Goal: Task Accomplishment & Management: Complete application form

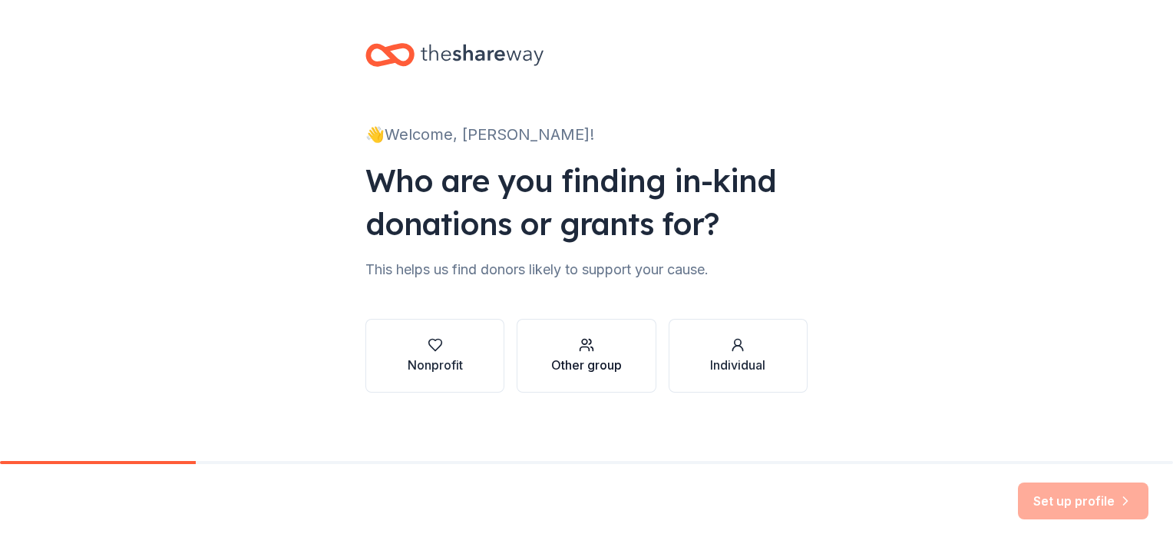
click at [551, 347] on div "button" at bounding box center [586, 344] width 71 height 15
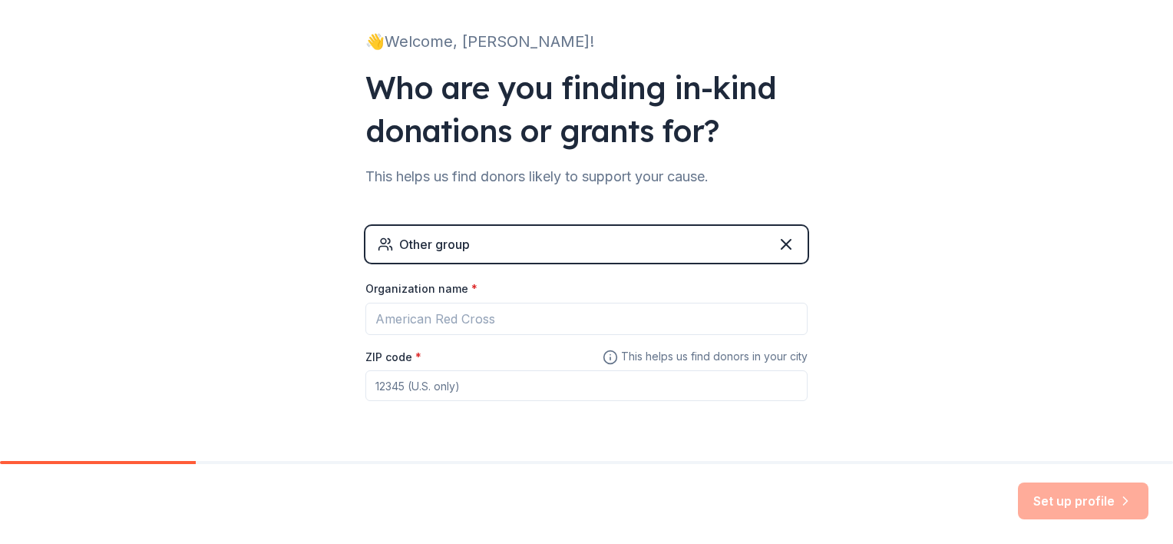
scroll to position [101, 0]
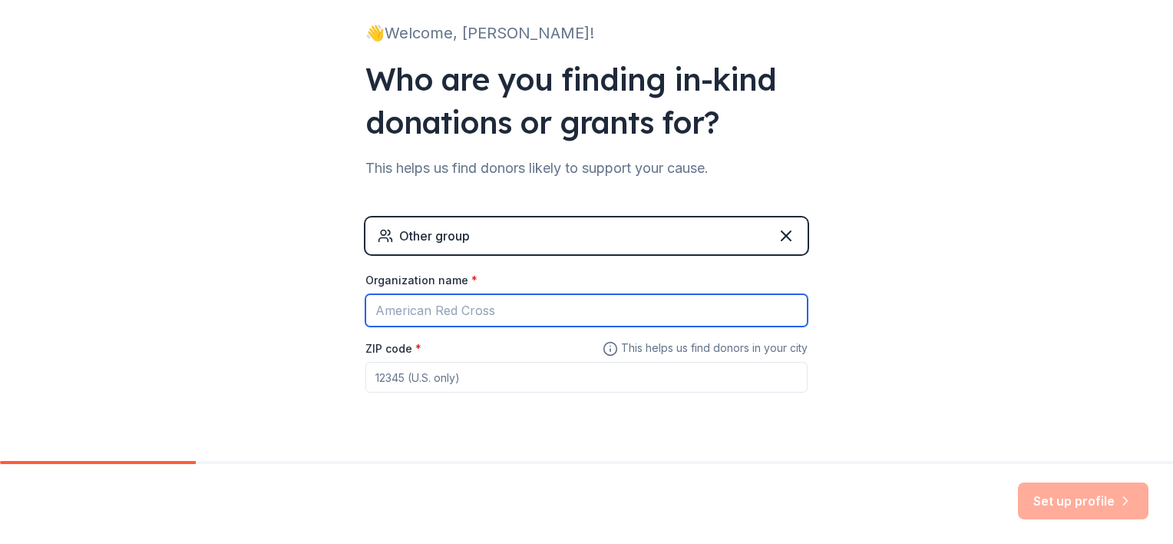
click at [410, 307] on input "Organization name *" at bounding box center [587, 310] width 442 height 32
type input "CARES Counseling"
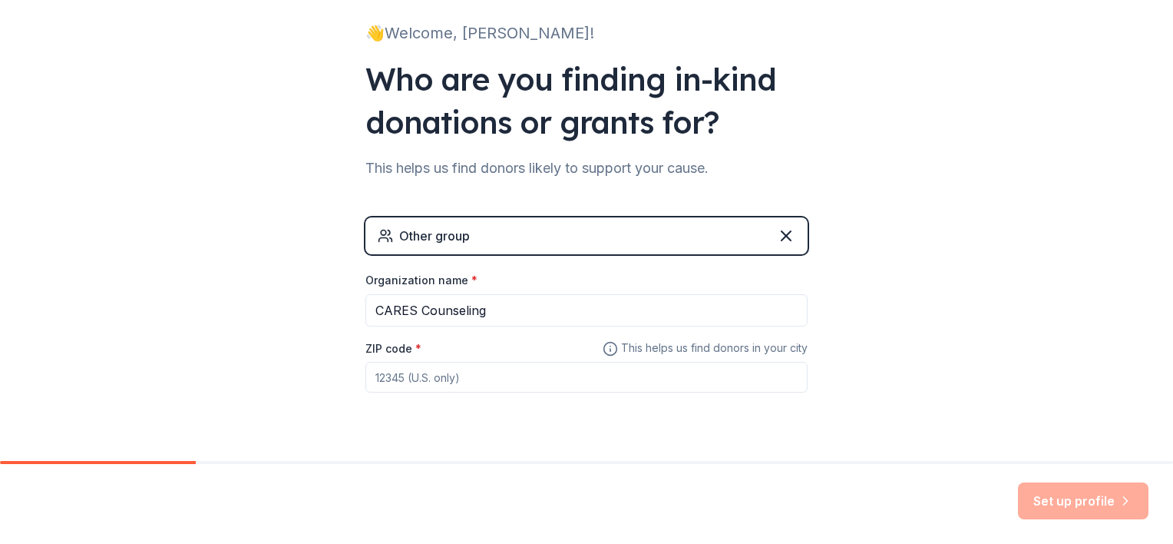
click at [407, 383] on input "ZIP code *" at bounding box center [587, 377] width 442 height 31
type input "30039"
click at [1064, 489] on button "Set up profile" at bounding box center [1083, 500] width 131 height 37
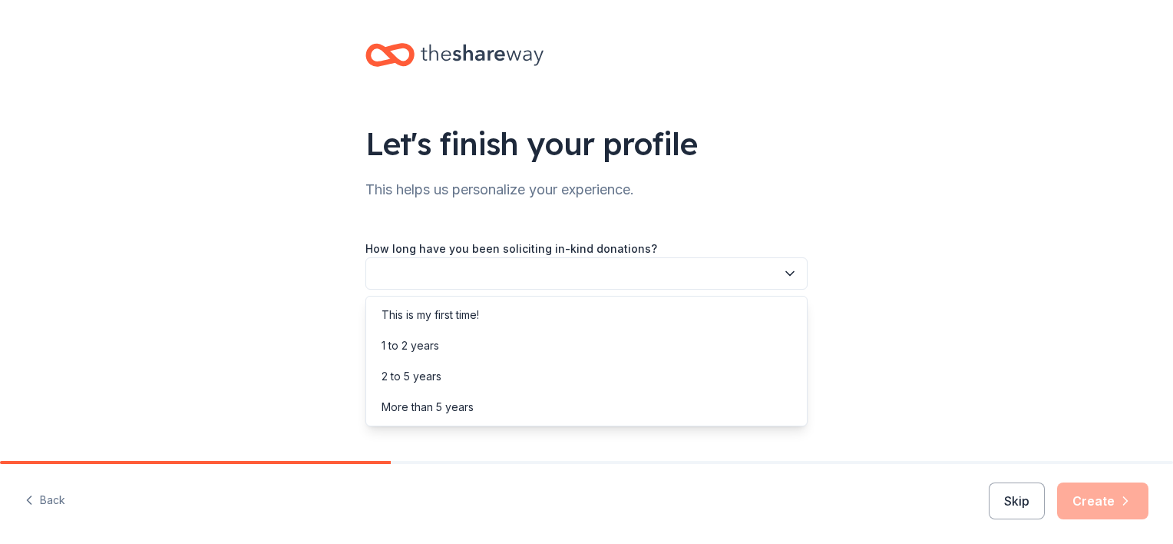
click at [667, 277] on button "button" at bounding box center [587, 273] width 442 height 32
click at [593, 322] on div "This is my first time!" at bounding box center [586, 314] width 435 height 31
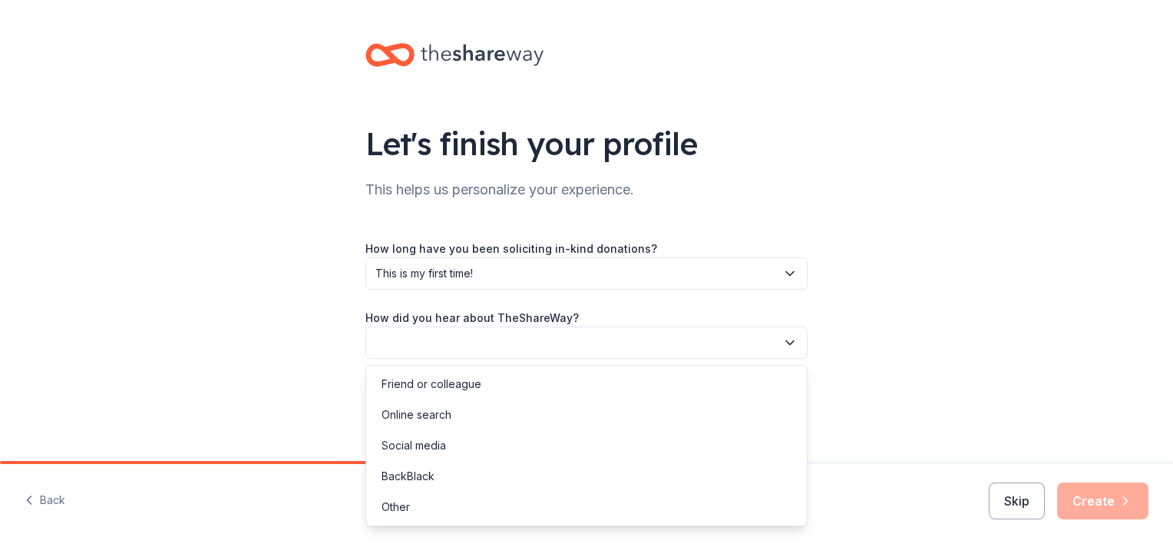
click at [591, 329] on button "button" at bounding box center [587, 342] width 442 height 32
click at [498, 408] on div "Online search" at bounding box center [586, 414] width 435 height 31
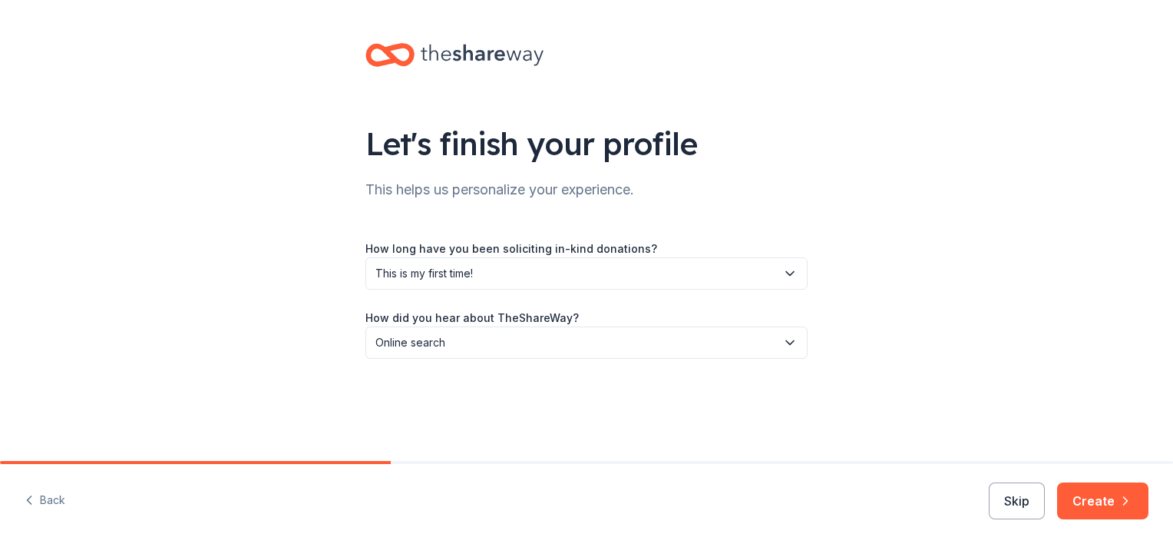
click at [1087, 503] on button "Create" at bounding box center [1102, 500] width 91 height 37
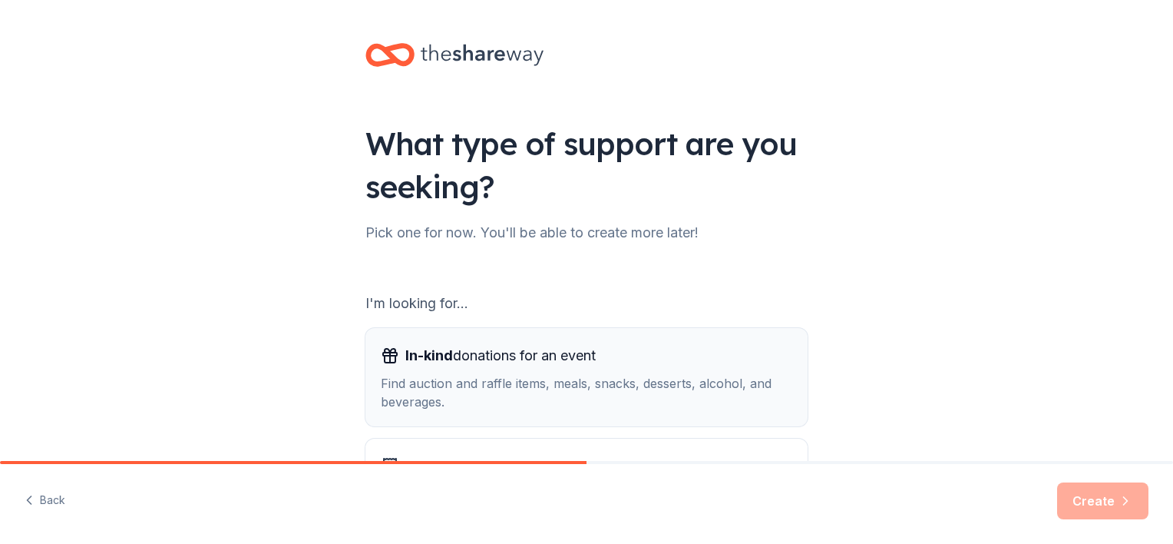
click at [606, 382] on div "Find auction and raffle items, meals, snacks, desserts, alcohol, and beverages." at bounding box center [587, 392] width 412 height 37
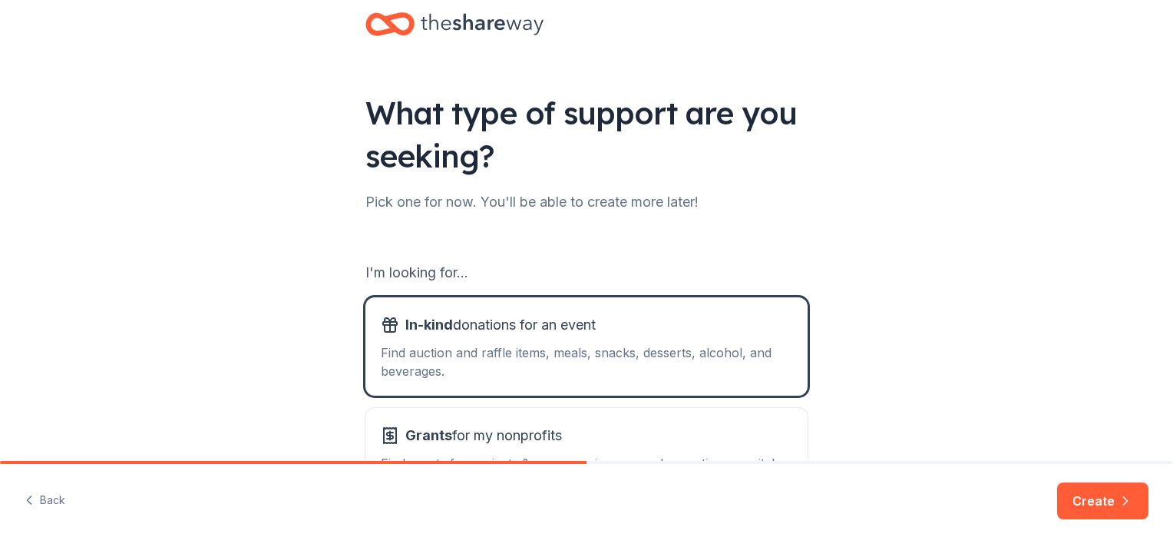
scroll to position [159, 0]
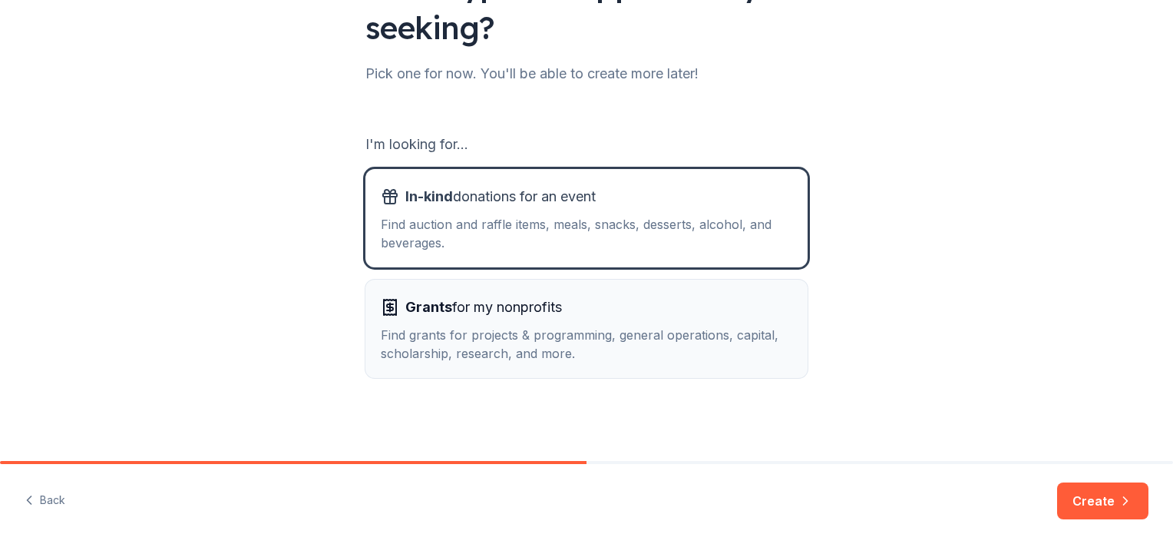
click at [568, 329] on div "Find grants for projects & programming, general operations, capital, scholarshi…" at bounding box center [587, 344] width 412 height 37
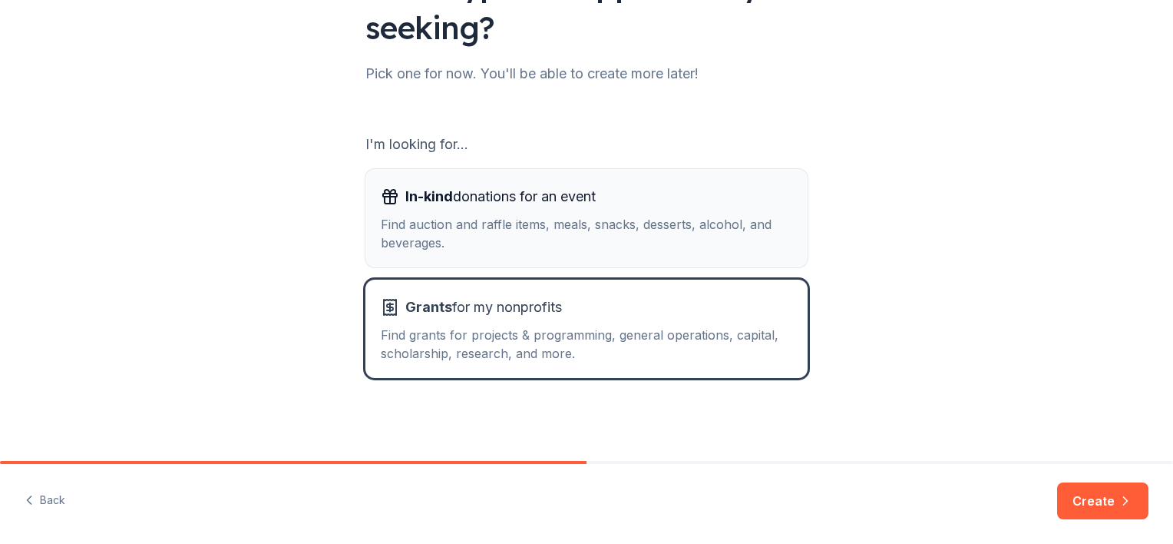
click at [579, 220] on div "Find auction and raffle items, meals, snacks, desserts, alcohol, and beverages." at bounding box center [587, 233] width 412 height 37
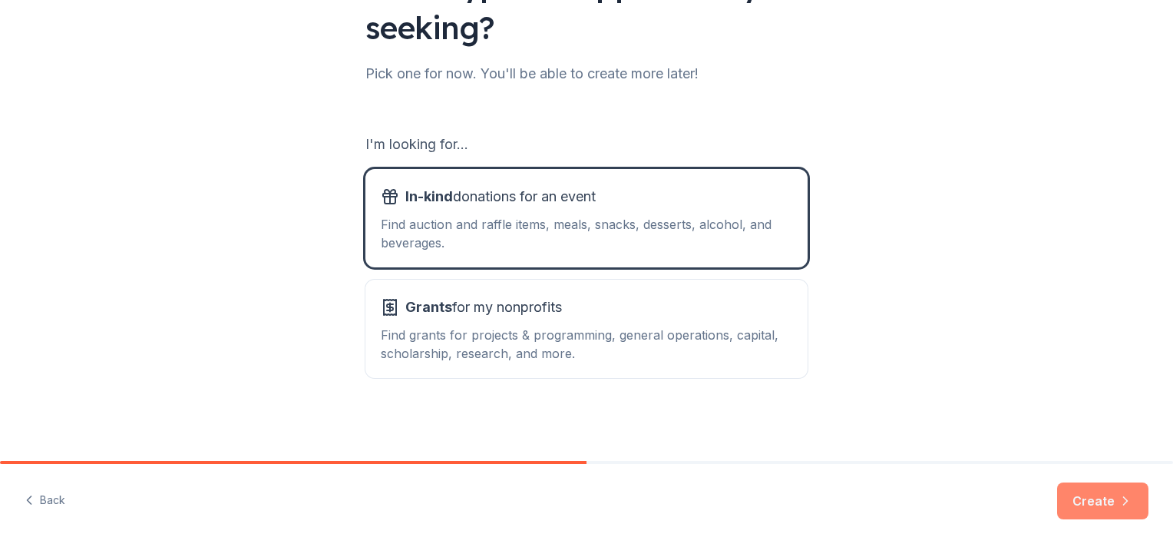
click at [1105, 494] on button "Create" at bounding box center [1102, 500] width 91 height 37
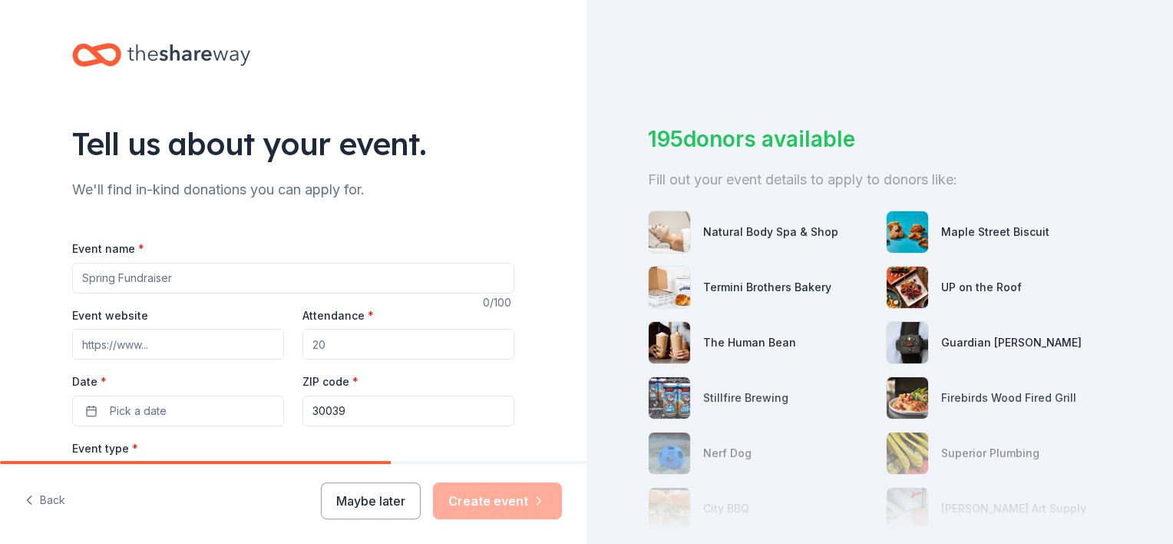
click at [271, 270] on input "Event name *" at bounding box center [293, 278] width 442 height 31
type input "Health and Wellness Fair"
click at [129, 350] on input "Event website" at bounding box center [178, 344] width 212 height 31
click at [384, 346] on input "Attendance *" at bounding box center [409, 344] width 212 height 31
type input "300"
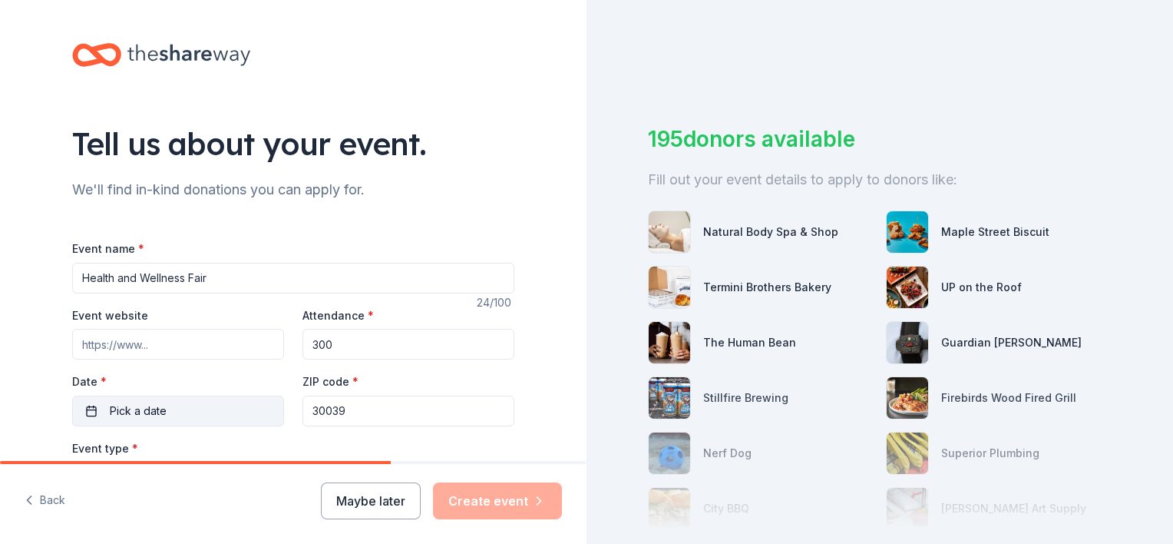
click at [234, 405] on button "Pick a date" at bounding box center [178, 410] width 212 height 31
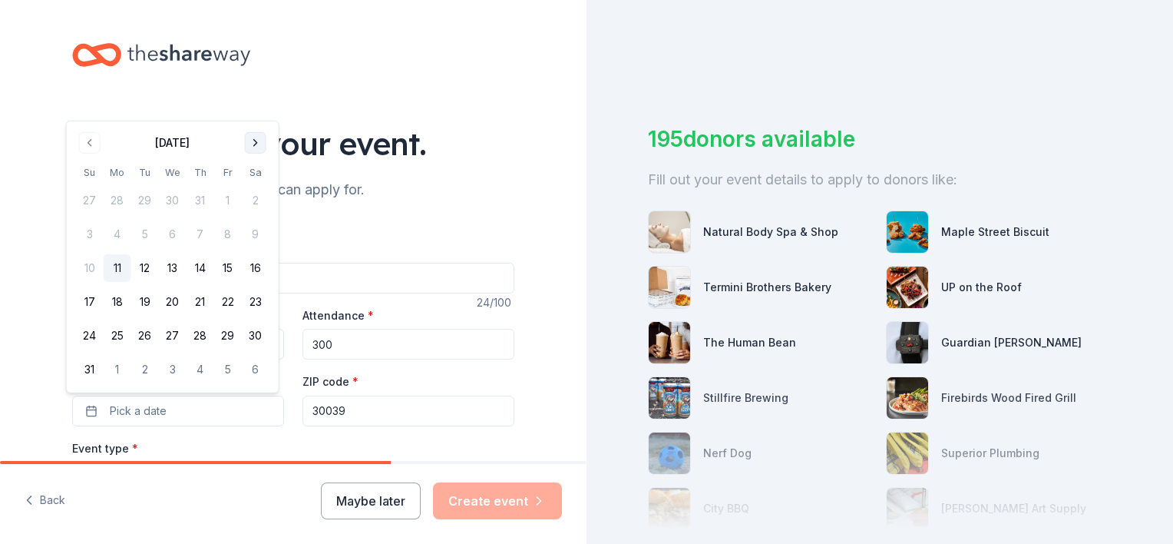
click at [251, 140] on button "Go to next month" at bounding box center [256, 143] width 22 height 22
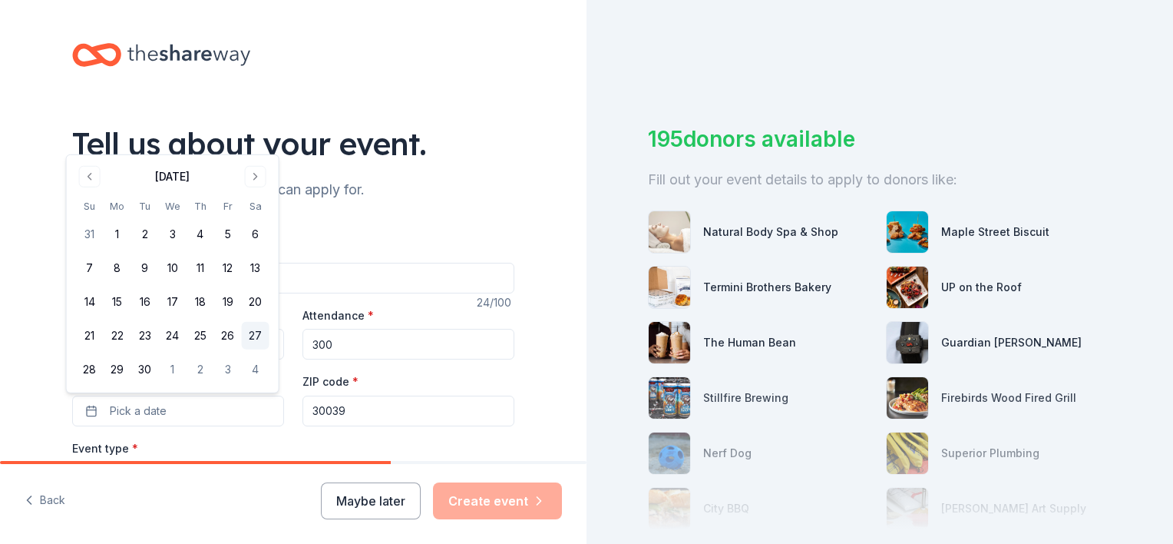
click at [250, 333] on button "27" at bounding box center [256, 336] width 28 height 28
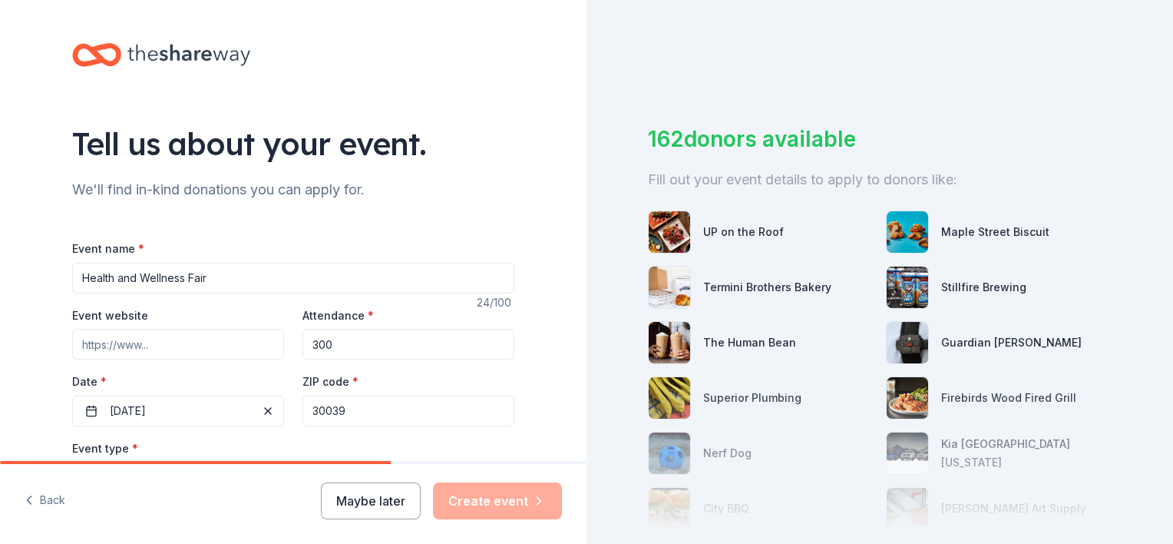
click at [159, 346] on input "Event website" at bounding box center [178, 344] width 212 height 31
paste input "[URL][DOMAIN_NAME]"
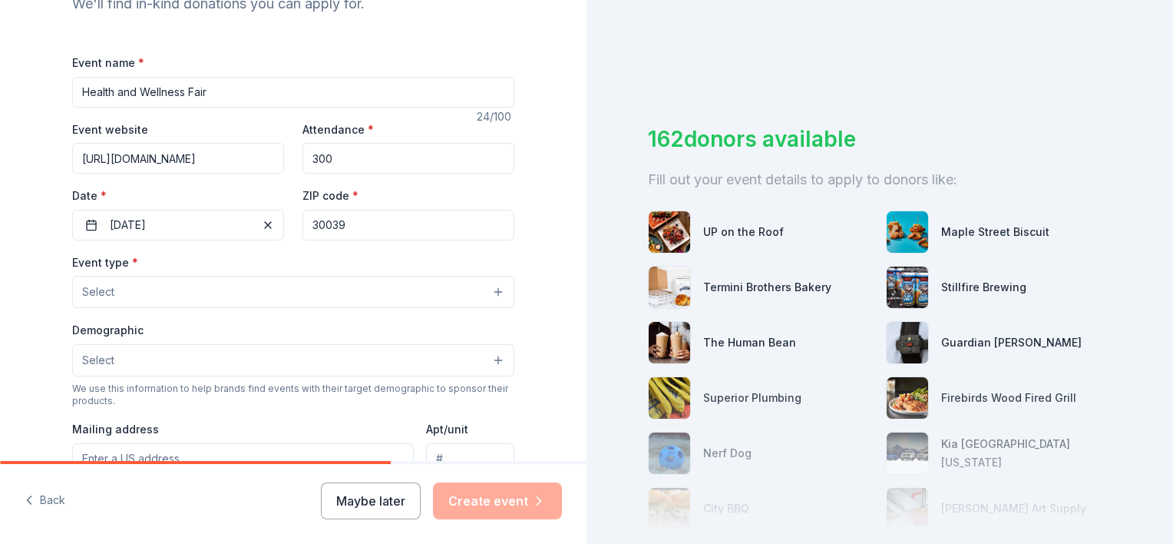
scroll to position [215, 0]
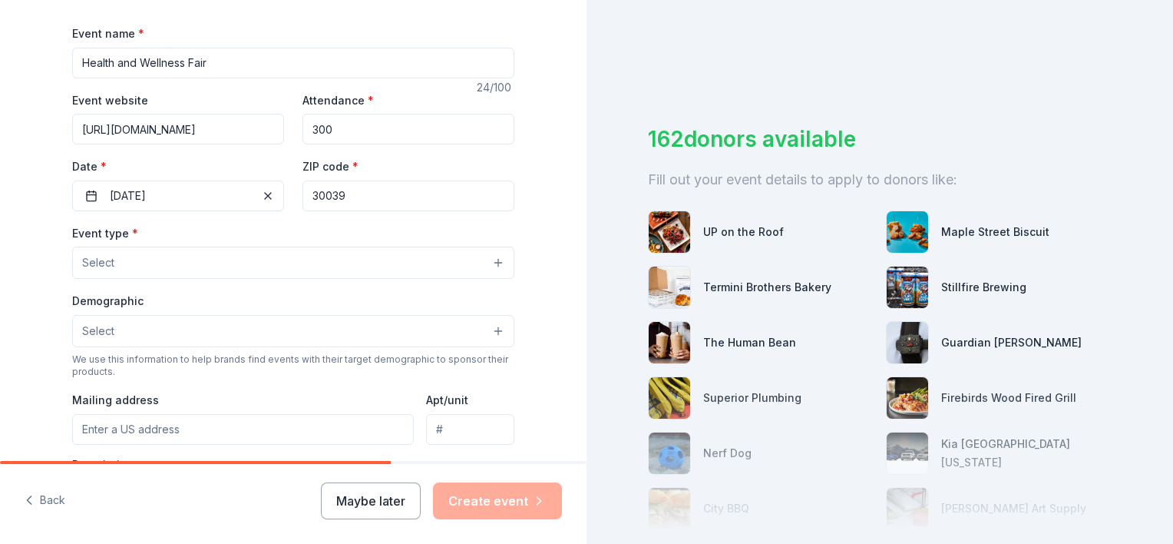
type input "[URL][DOMAIN_NAME]"
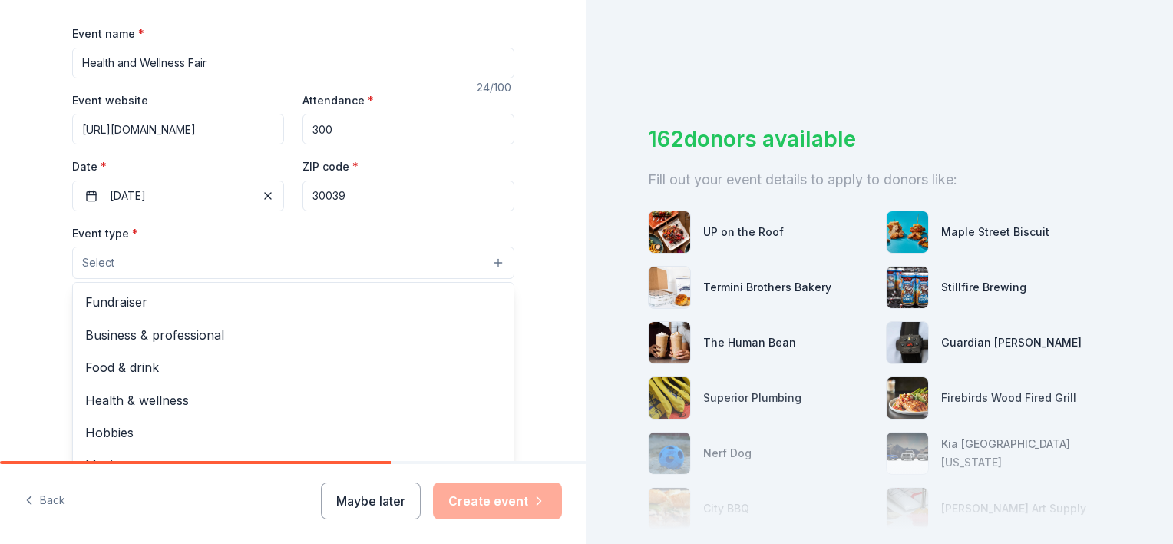
click at [394, 256] on button "Select" at bounding box center [293, 262] width 442 height 32
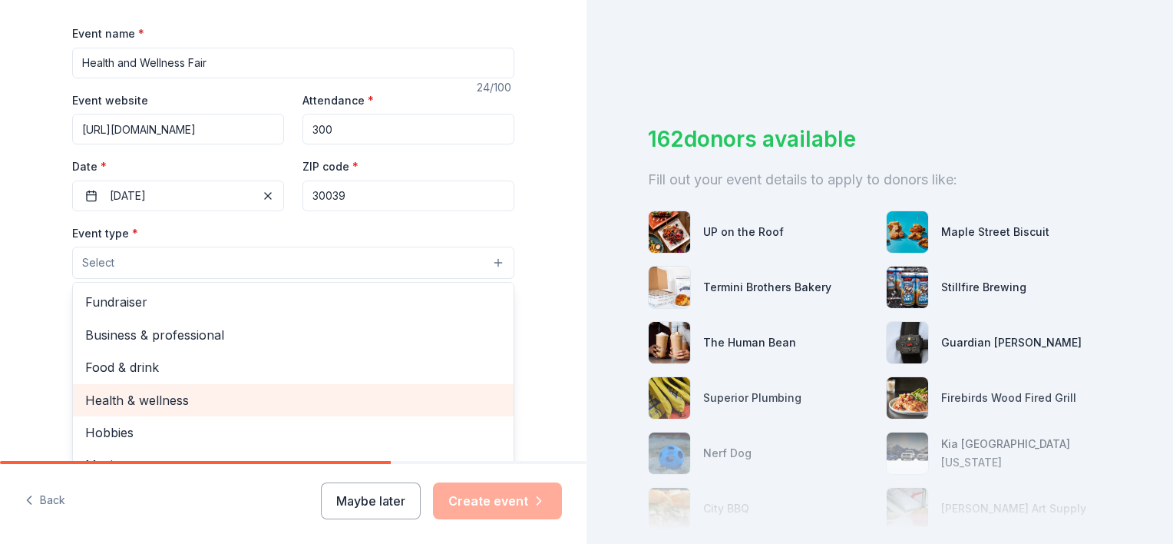
click at [195, 402] on span "Health & wellness" at bounding box center [293, 400] width 416 height 20
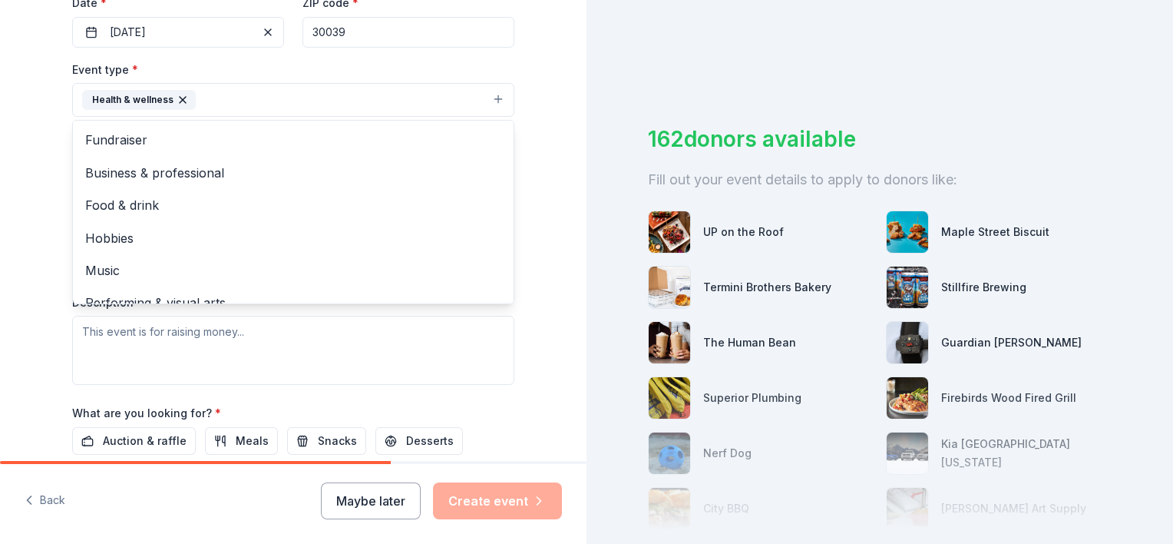
scroll to position [450, 0]
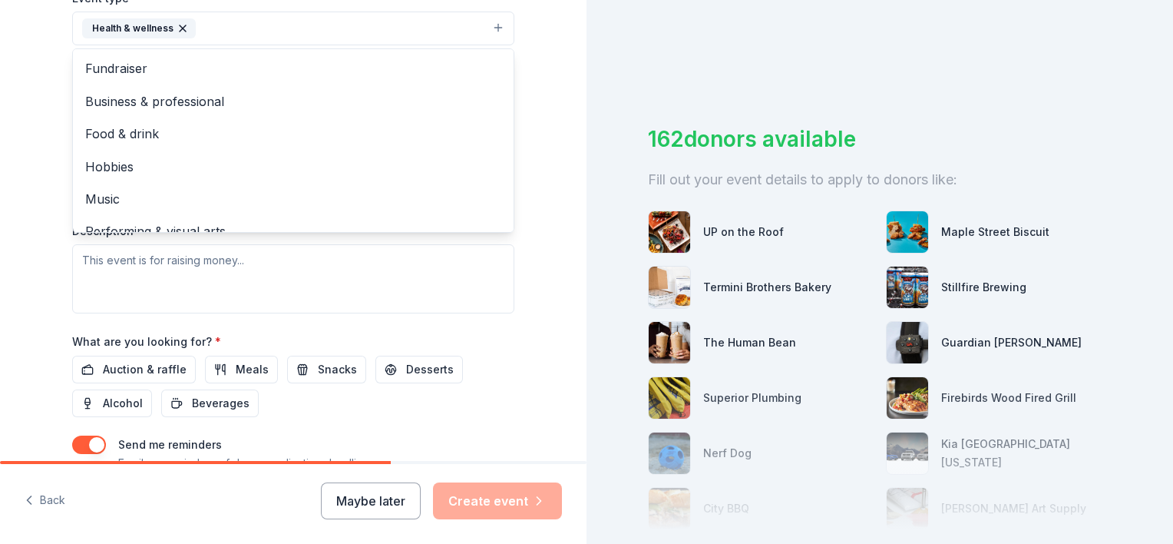
click at [544, 194] on div "Tell us about your event. We'll find in-kind donations you can apply for. Event…" at bounding box center [293, 62] width 587 height 1024
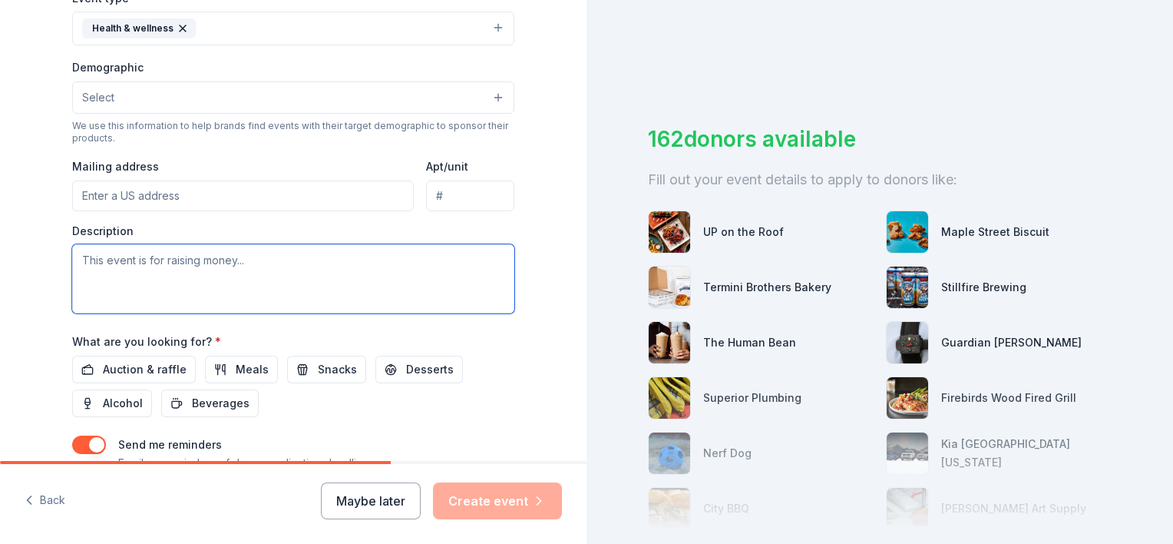
click at [220, 267] on textarea at bounding box center [293, 278] width 442 height 69
click at [245, 260] on textarea "To enrich screen reader interactions, please activate Accessibility in Grammarl…" at bounding box center [293, 278] width 442 height 69
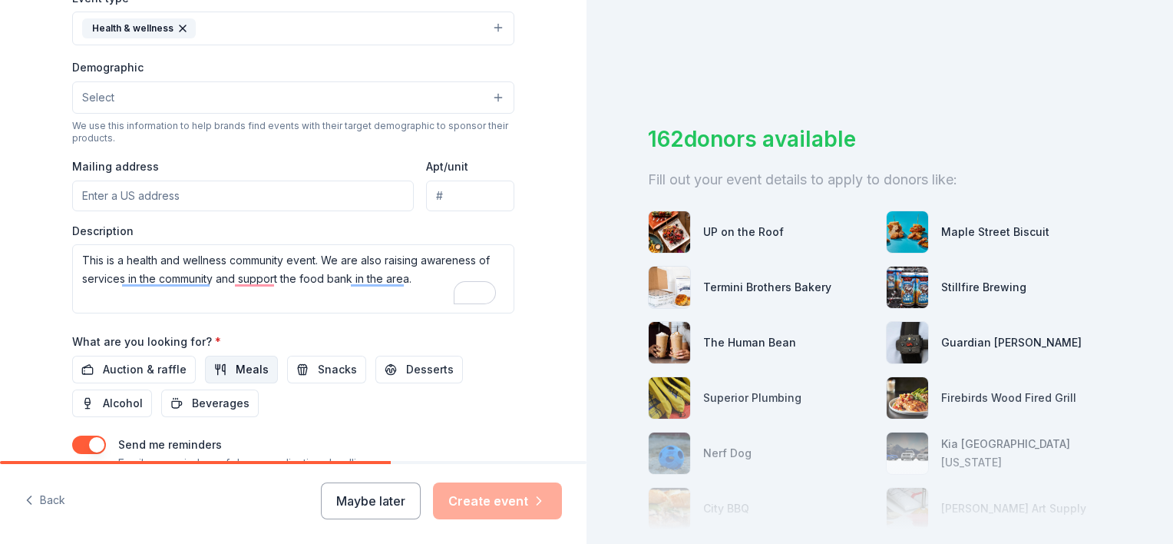
click at [253, 368] on span "Meals" at bounding box center [252, 369] width 33 height 18
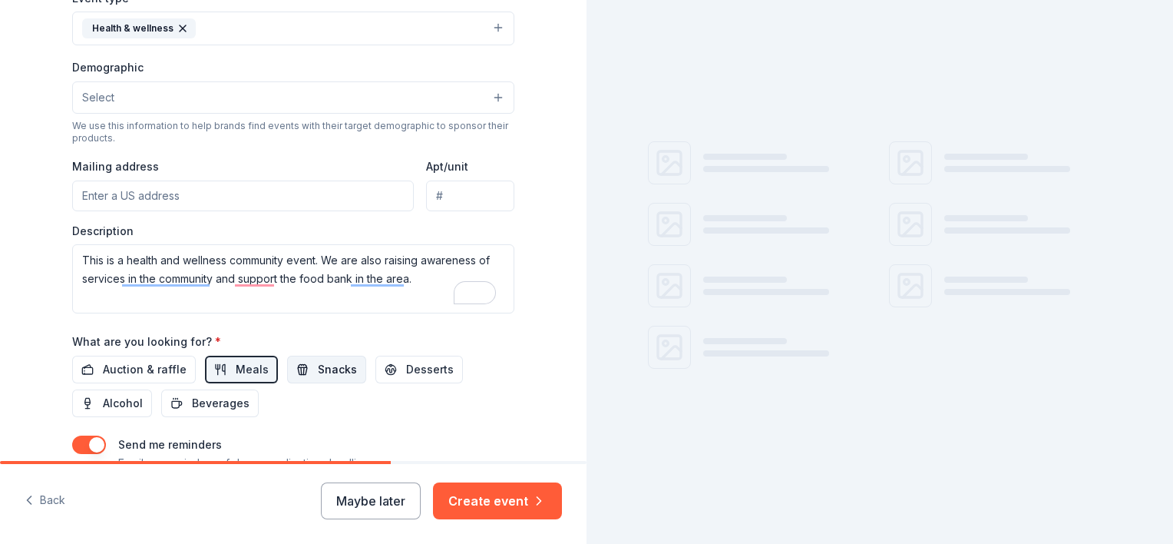
click at [318, 364] on span "Snacks" at bounding box center [337, 369] width 39 height 18
click at [141, 362] on span "Auction & raffle" at bounding box center [145, 369] width 84 height 18
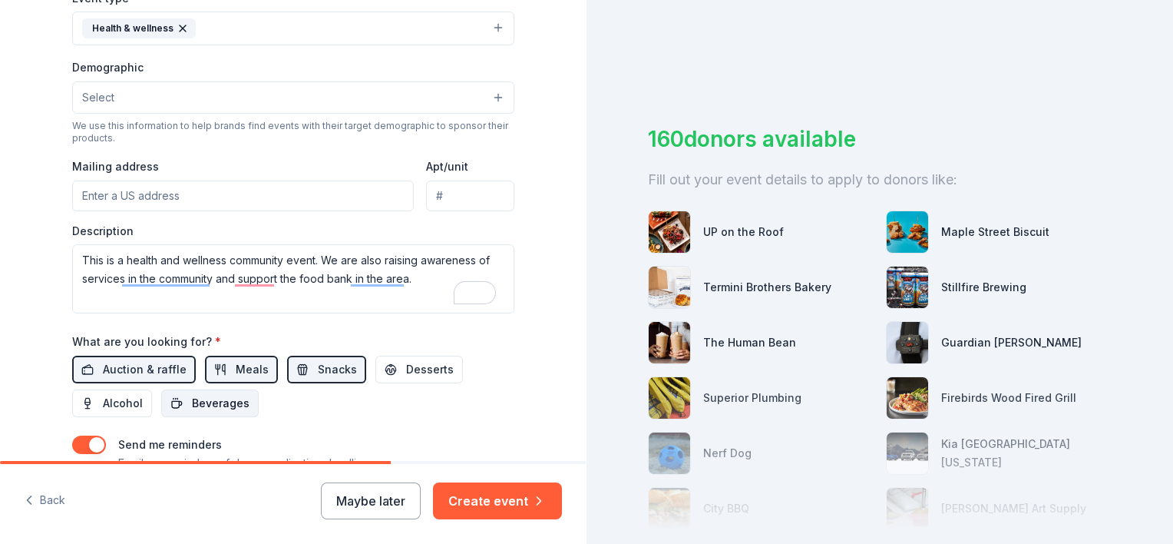
click at [221, 412] on span "Beverages" at bounding box center [221, 403] width 58 height 18
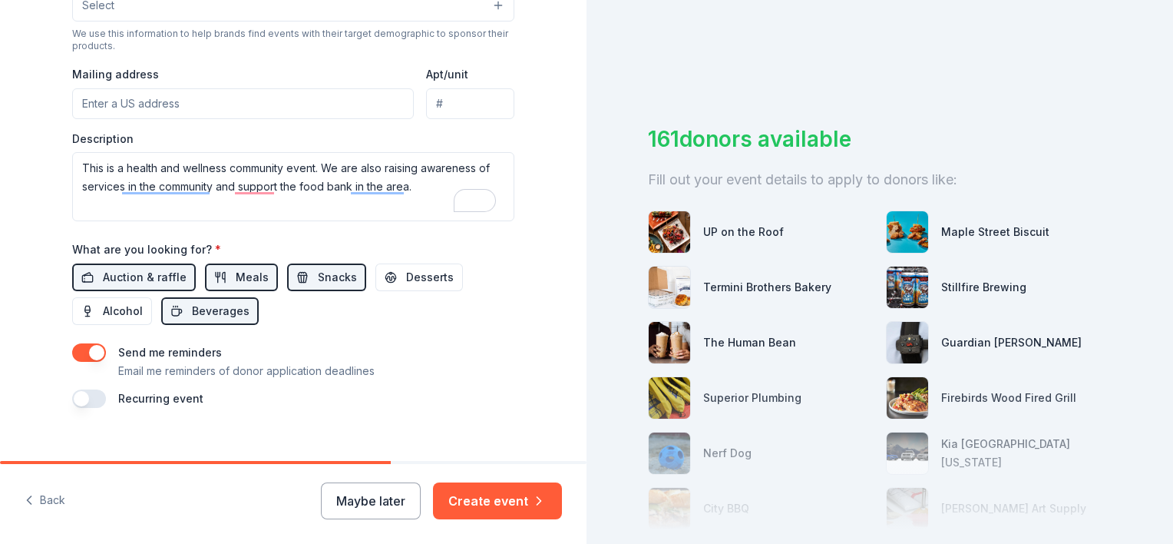
scroll to position [562, 0]
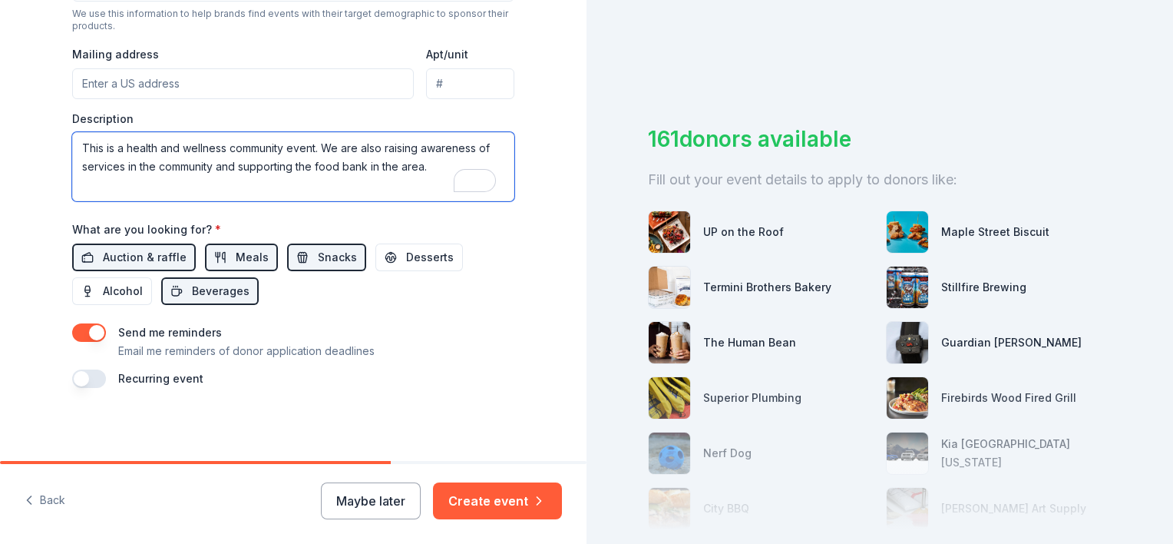
click at [429, 167] on textarea "This is a health and wellness community event. We are also raising awareness of…" at bounding box center [293, 166] width 442 height 69
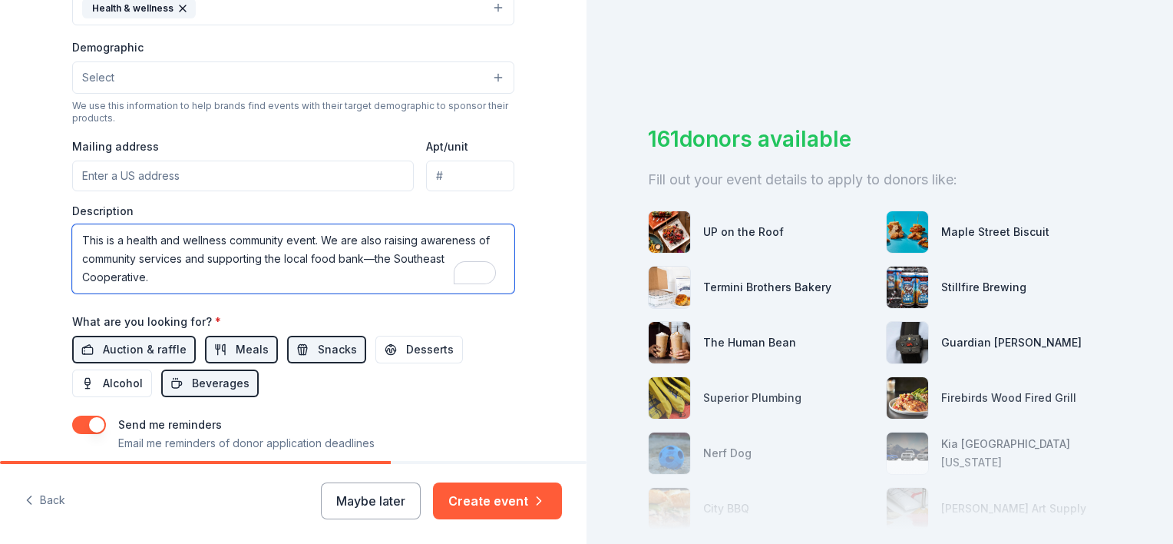
scroll to position [439, 0]
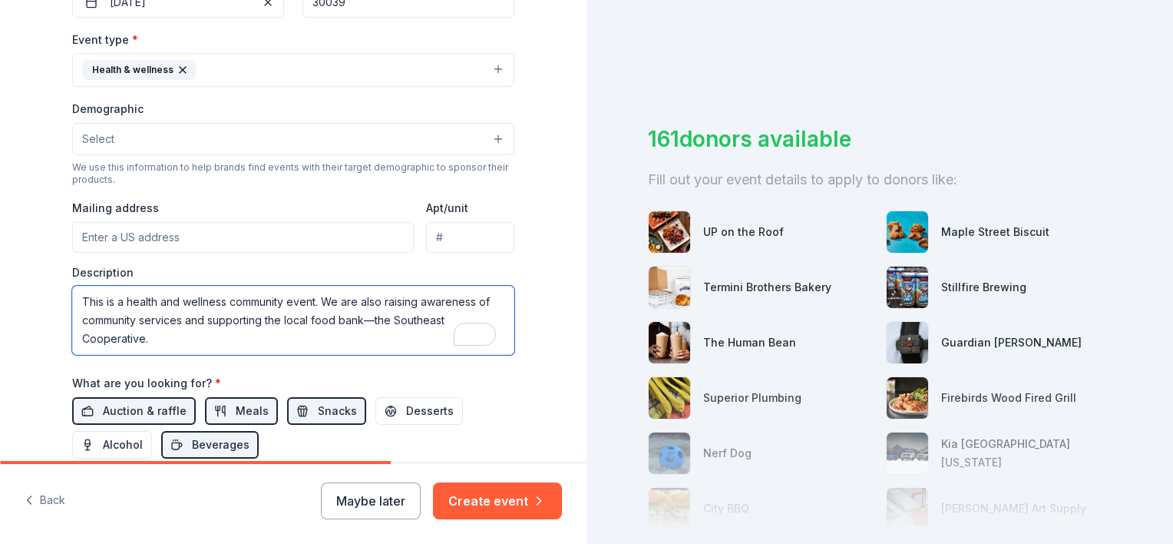
type textarea "This is a health and wellness community event. We are also raising awareness of…"
click at [409, 131] on button "Select" at bounding box center [293, 139] width 442 height 32
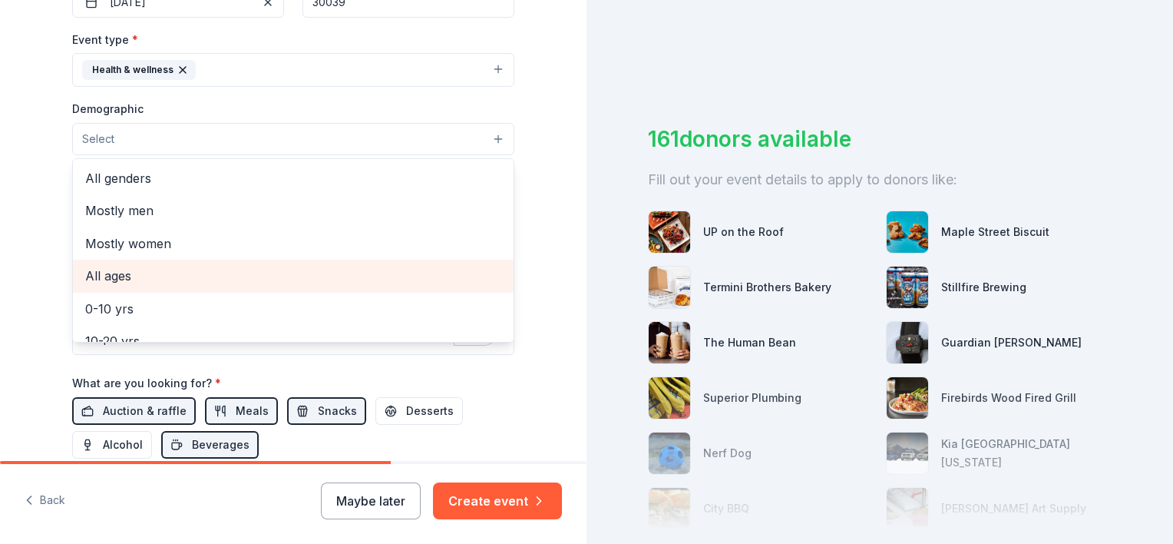
click at [216, 263] on div "All ages" at bounding box center [293, 276] width 441 height 32
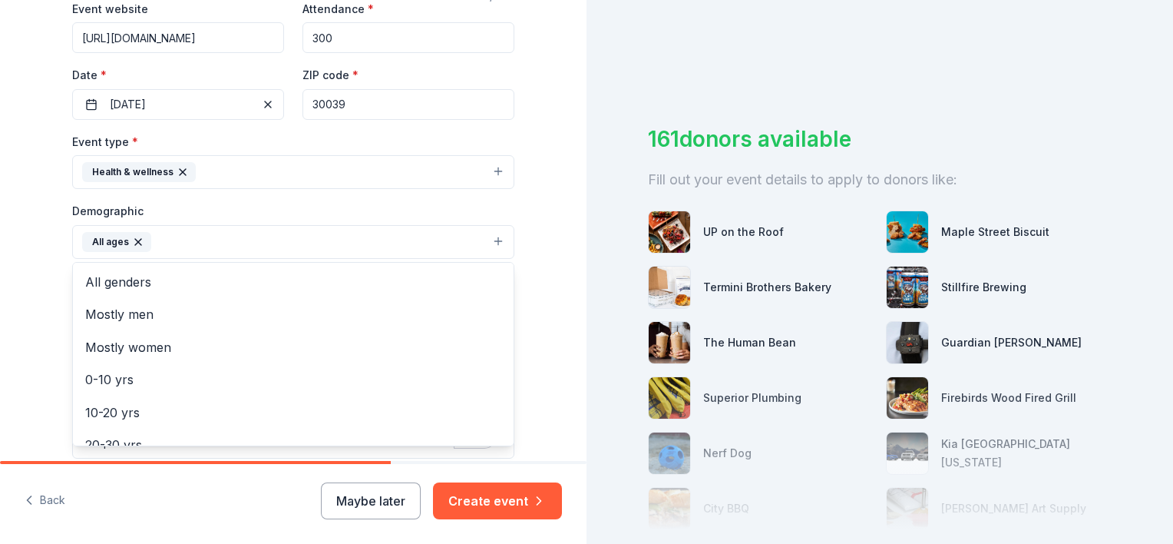
click at [534, 230] on div "Tell us about your event. We'll find in-kind donations you can apply for. Event…" at bounding box center [293, 206] width 587 height 1025
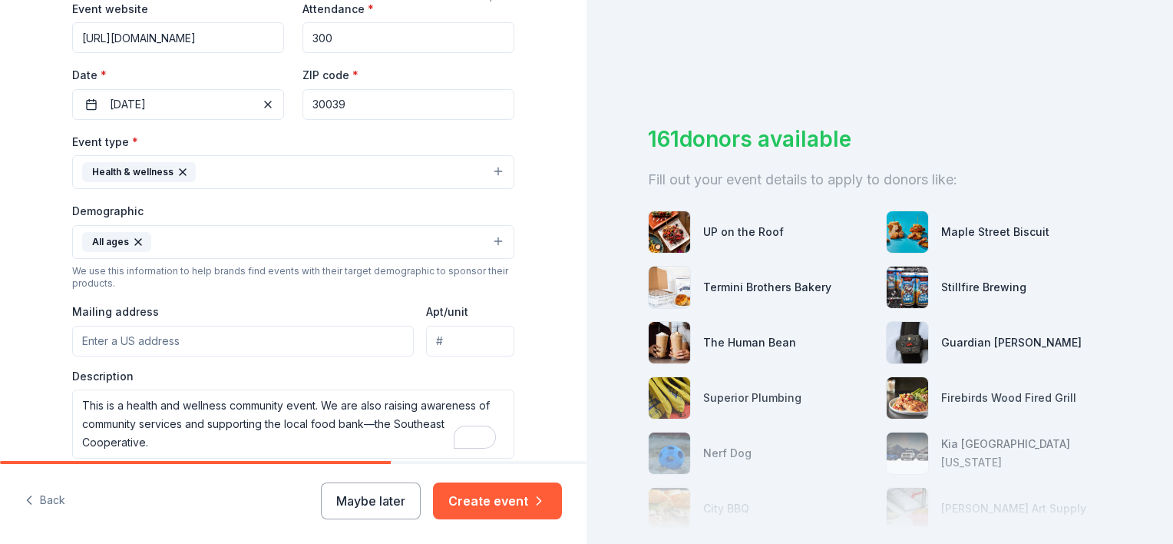
click at [359, 339] on input "Mailing address" at bounding box center [243, 341] width 342 height 31
click at [521, 344] on div "Tell us about your event. We'll find in-kind donations you can apply for. Event…" at bounding box center [293, 206] width 491 height 1025
click at [212, 333] on input "Mailing address" at bounding box center [243, 341] width 342 height 31
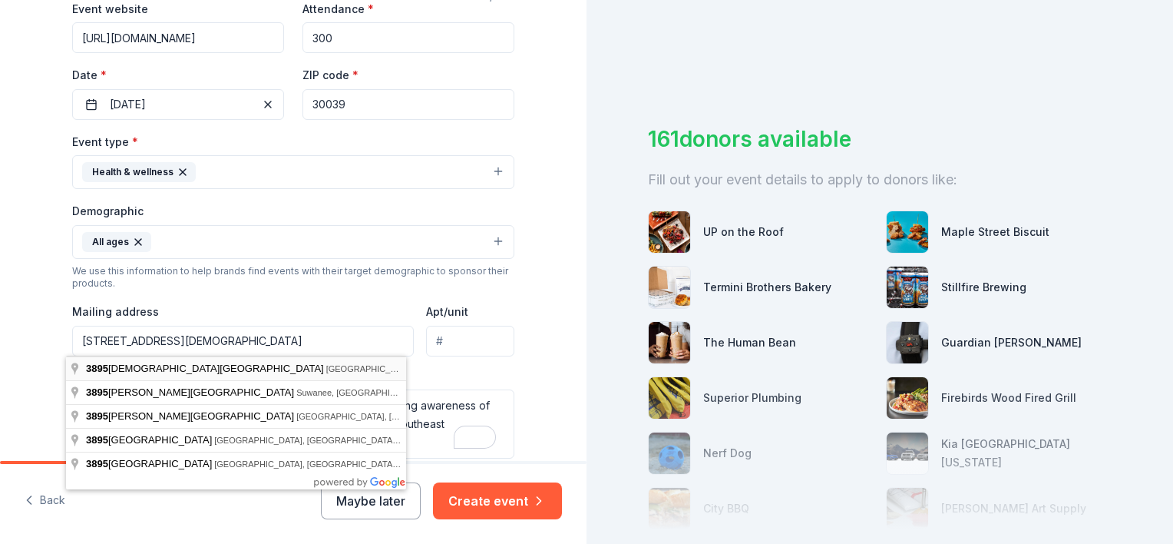
type input "[STREET_ADDRESS]"
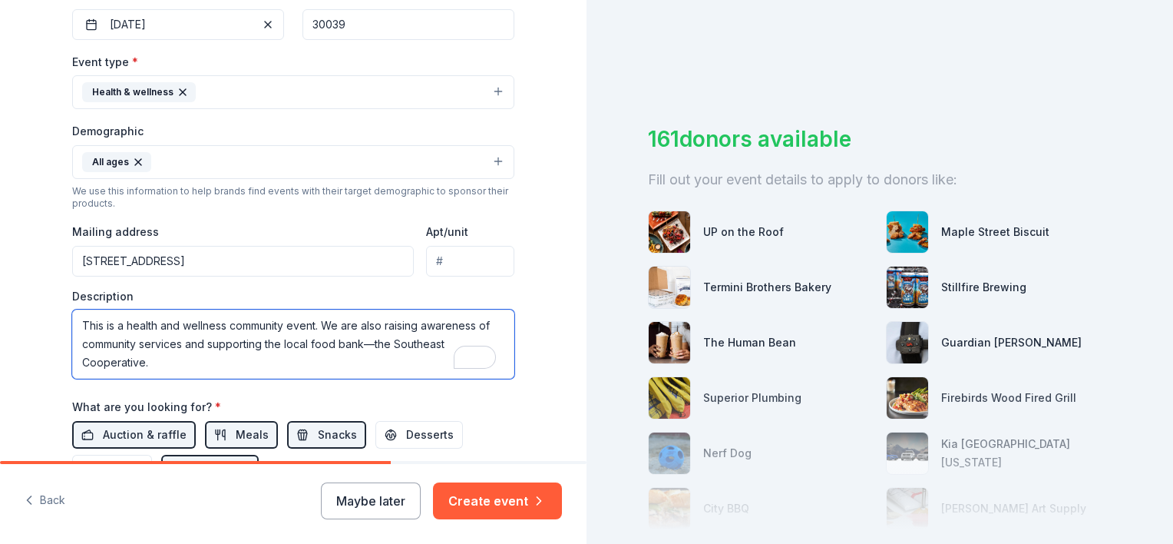
click at [182, 342] on textarea "This is a health and wellness community event. We are also raising awareness of…" at bounding box center [293, 343] width 442 height 69
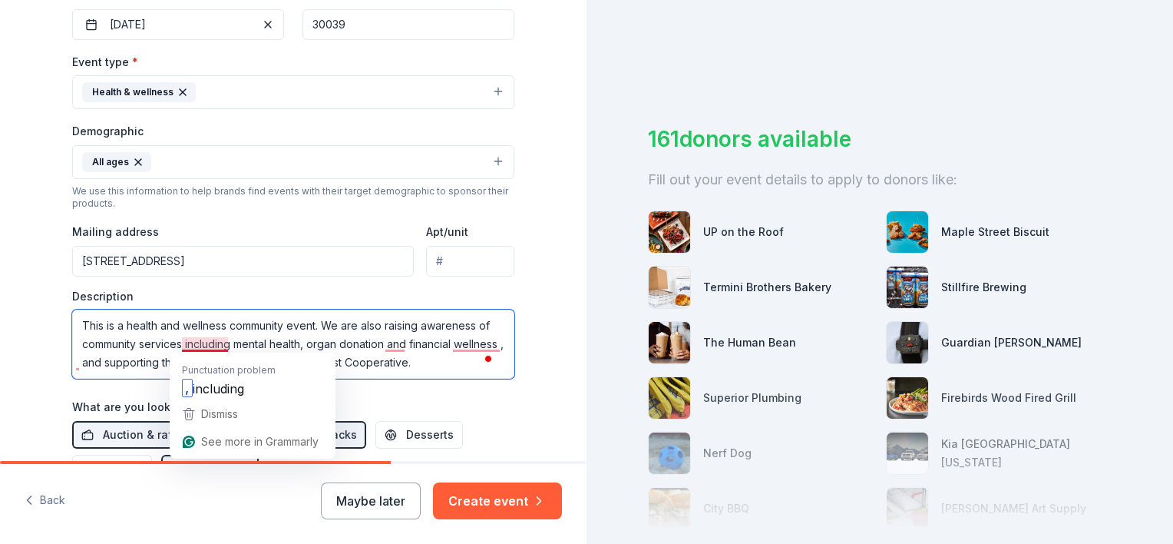
click at [204, 344] on textarea "This is a health and wellness community event. We are also raising awareness of…" at bounding box center [293, 343] width 442 height 69
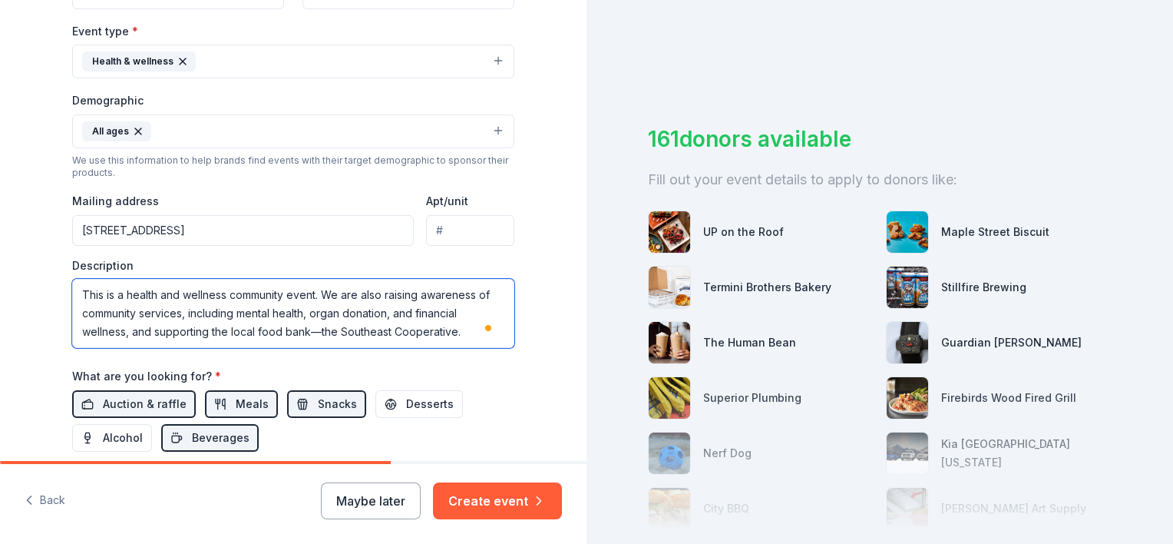
scroll to position [478, 0]
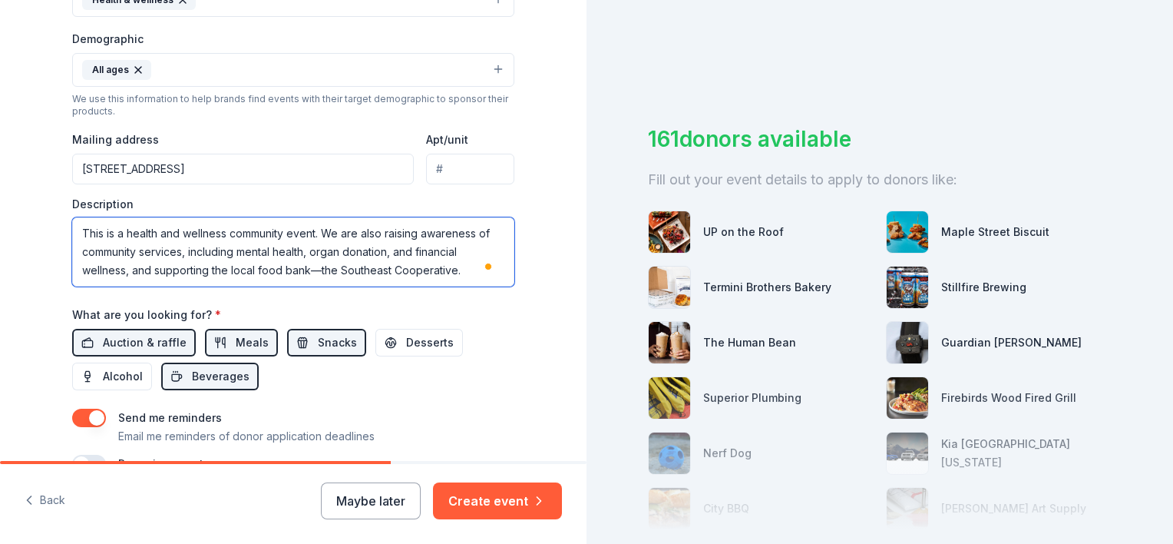
click at [458, 264] on textarea "This is a health and wellness community event. We are also raising awareness of…" at bounding box center [293, 251] width 442 height 69
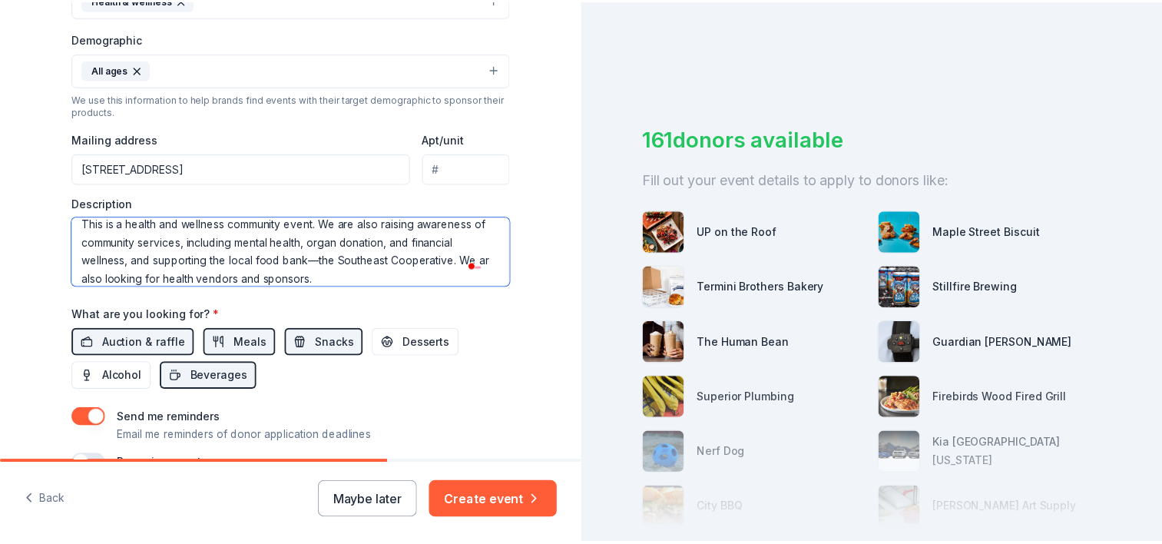
scroll to position [15, 0]
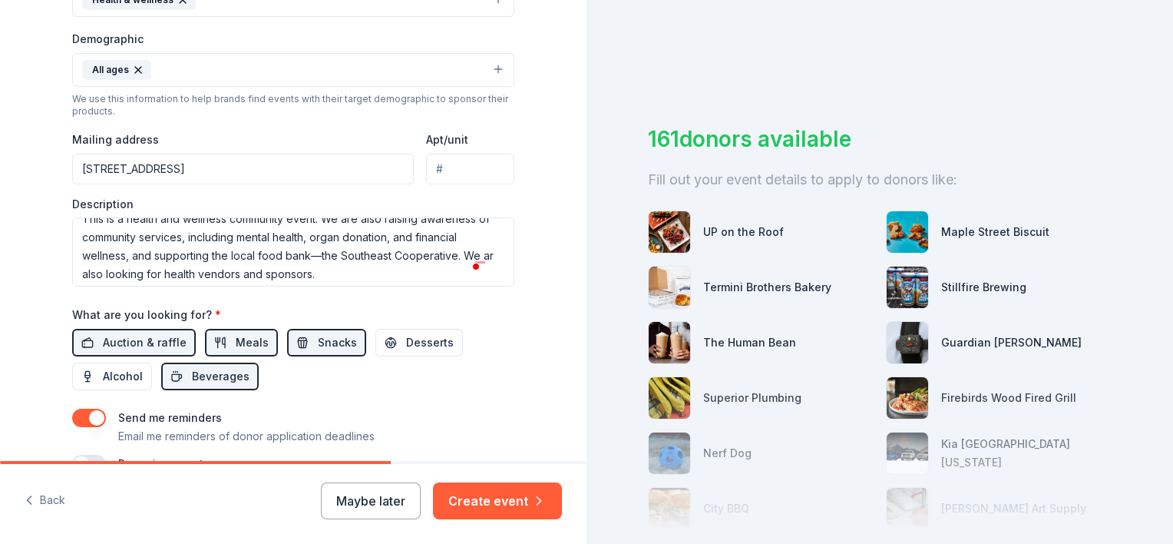
click at [480, 259] on span at bounding box center [477, 266] width 14 height 22
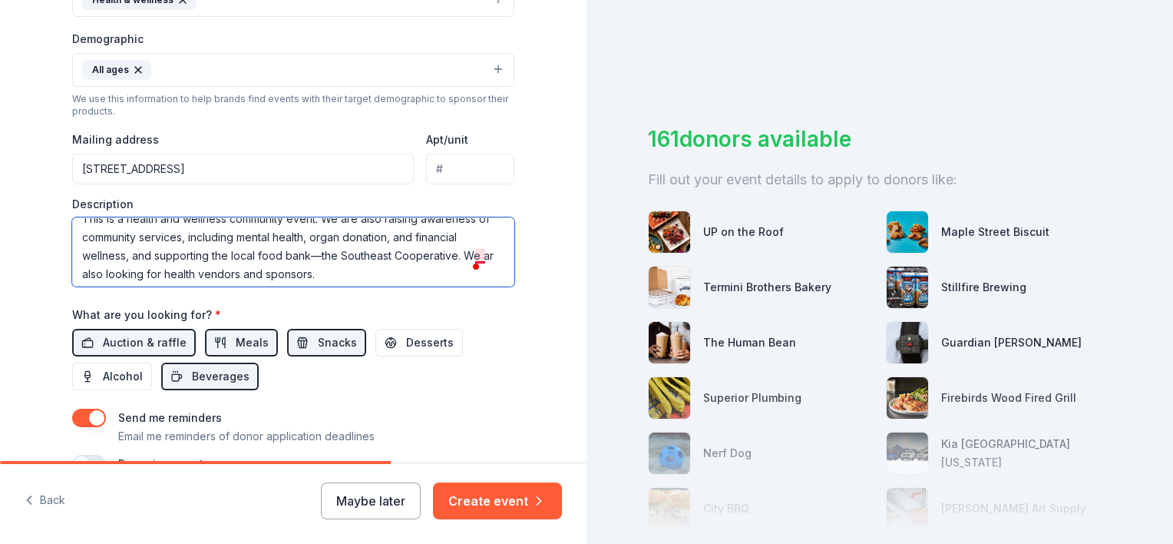
click at [481, 253] on textarea "This is a health and wellness community event. We are also raising awareness of…" at bounding box center [293, 251] width 442 height 69
type textarea "This is a health and wellness community event. We are also raising awareness of…"
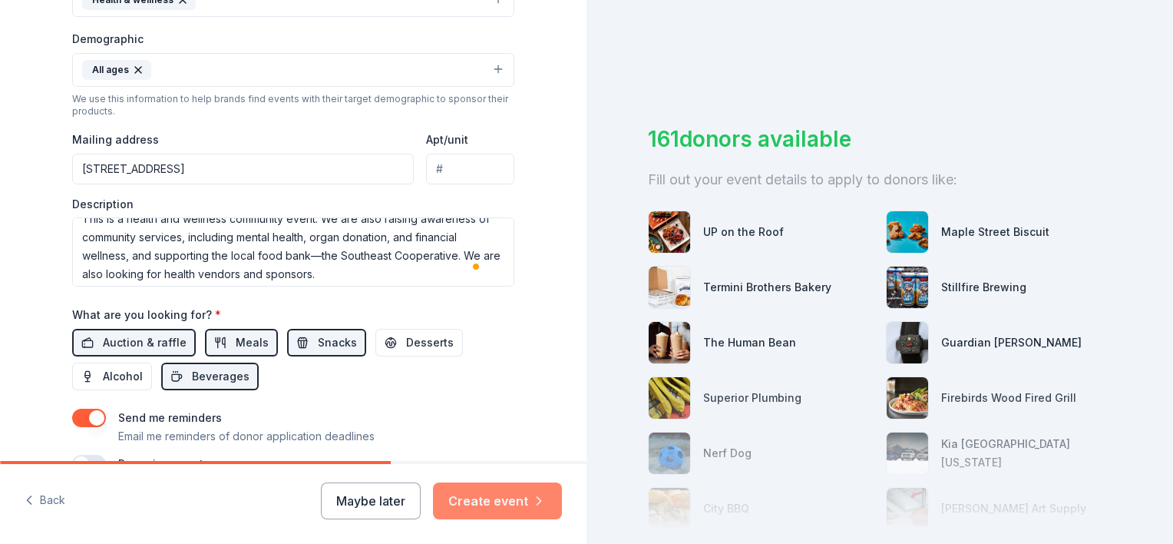
click at [485, 491] on button "Create event" at bounding box center [497, 500] width 129 height 37
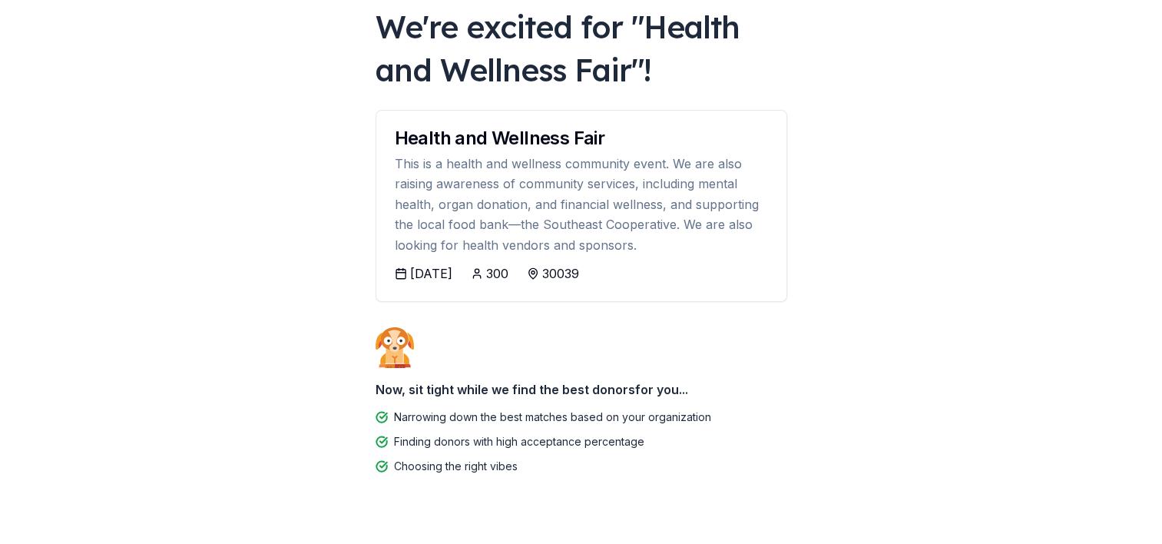
scroll to position [112, 0]
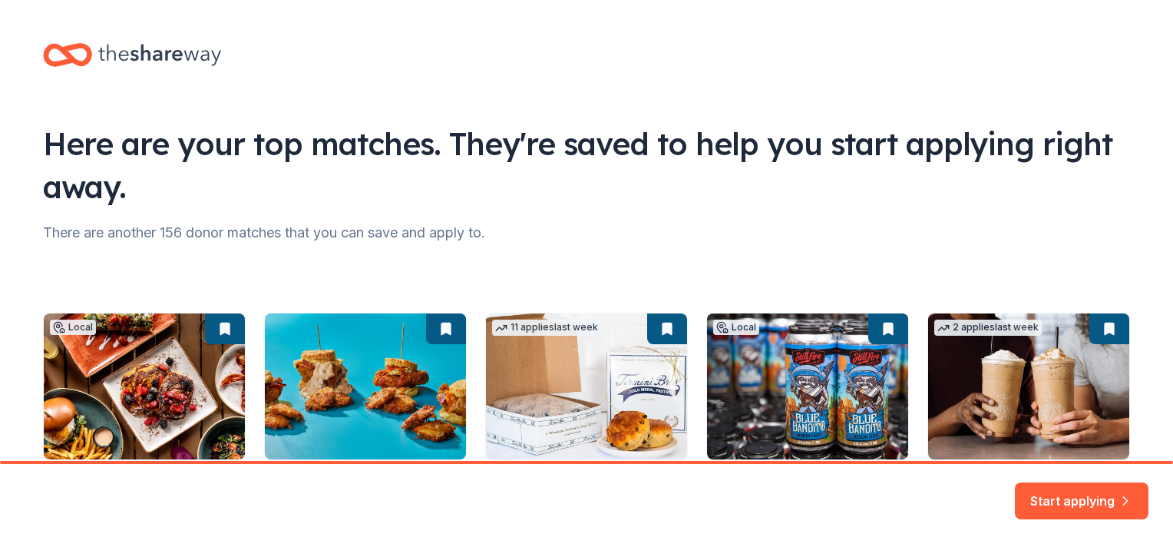
drag, startPoint x: 1163, startPoint y: 353, endPoint x: 1176, endPoint y: 461, distance: 108.2
click at [1173, 461] on html "Here are your top matches. They're saved to help you start applying right away.…" at bounding box center [586, 272] width 1173 height 544
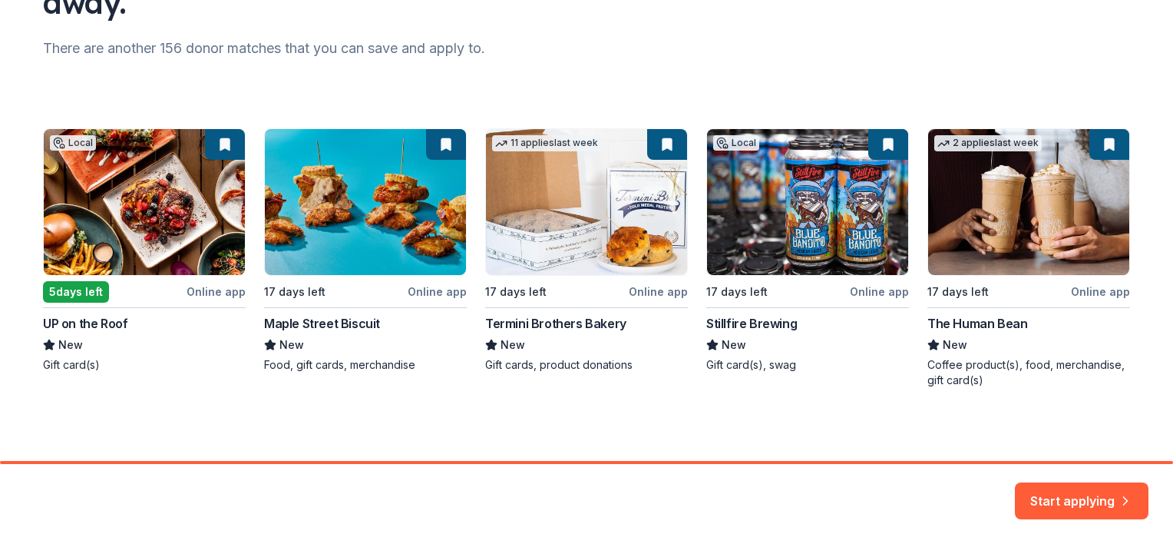
scroll to position [184, 0]
